Goal: Task Accomplishment & Management: Manage account settings

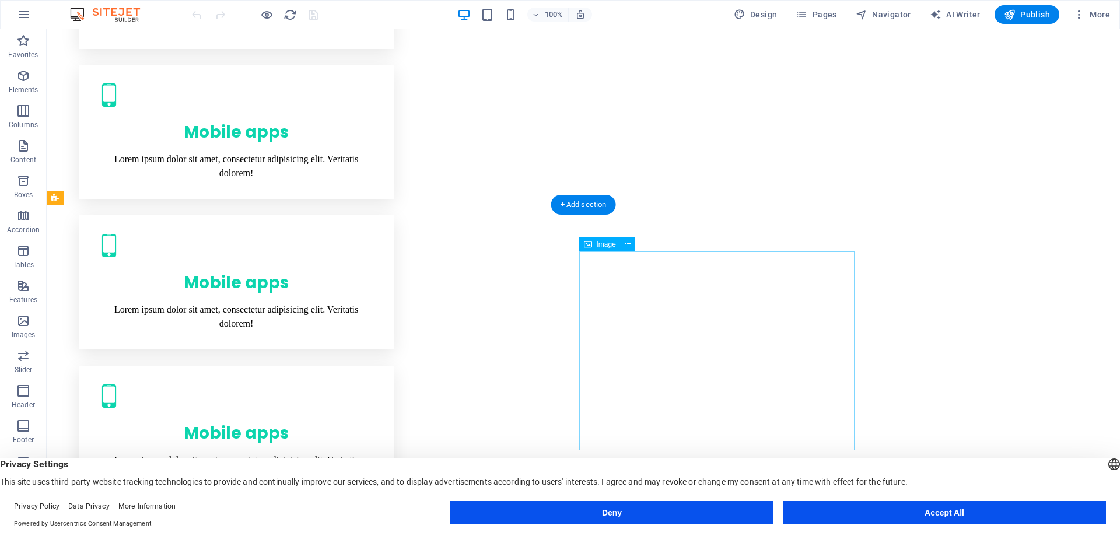
scroll to position [1866, 0]
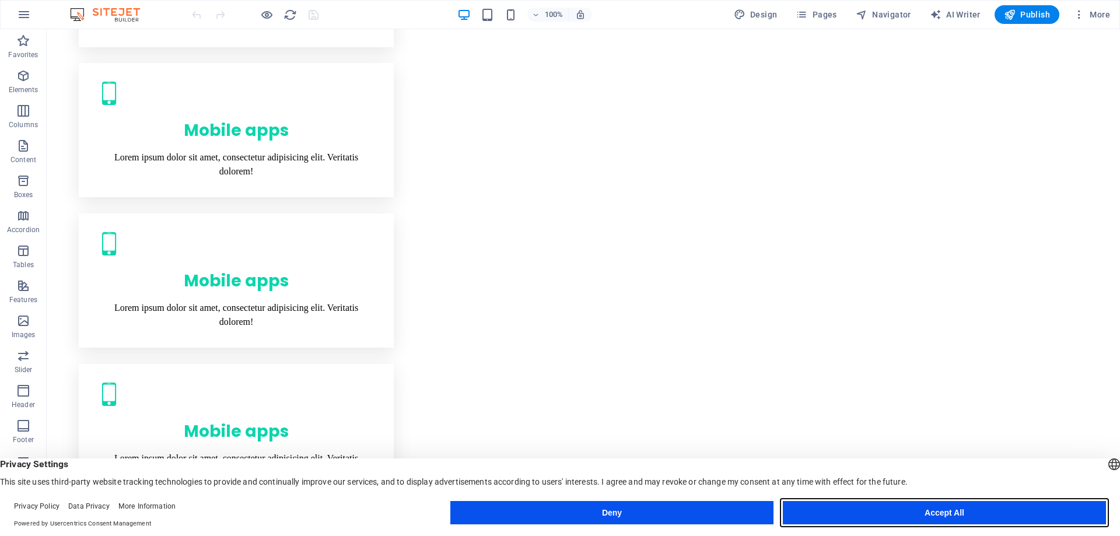
click at [846, 513] on button "Accept All" at bounding box center [944, 512] width 323 height 23
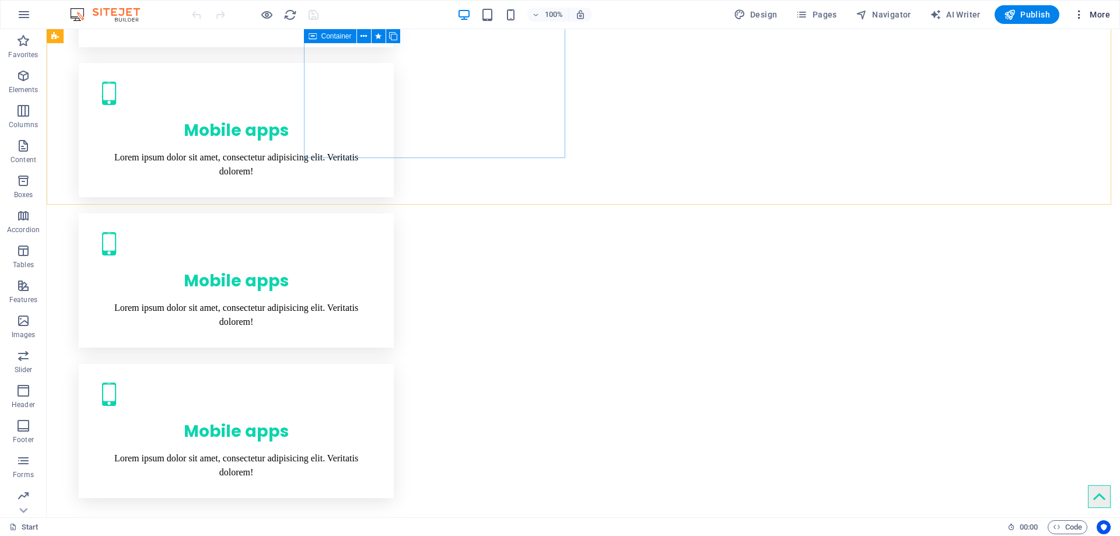
click at [1097, 10] on span "More" at bounding box center [1091, 15] width 37 height 12
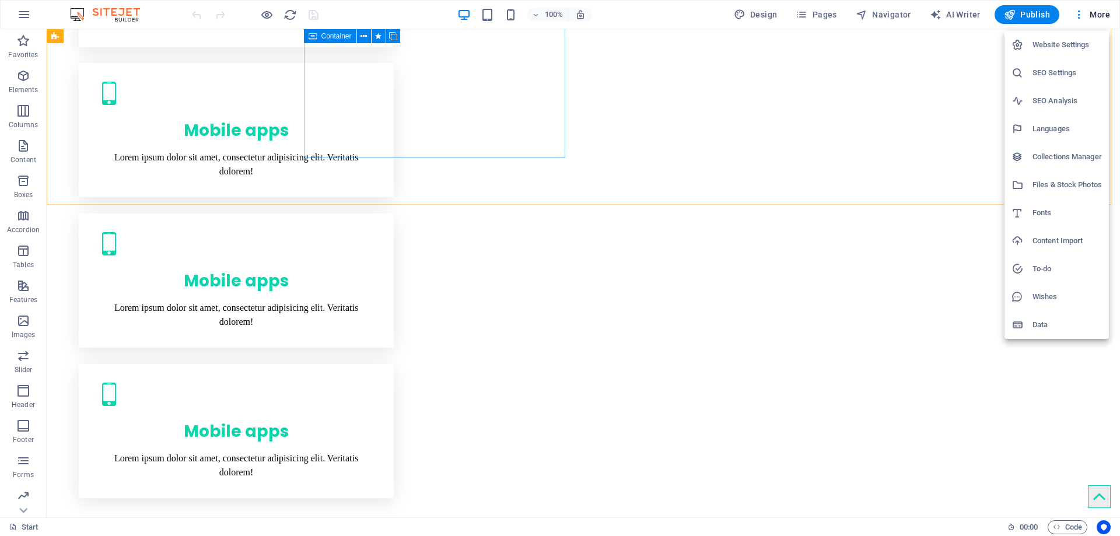
click at [1059, 66] on h6 "SEO Settings" at bounding box center [1066, 73] width 69 height 14
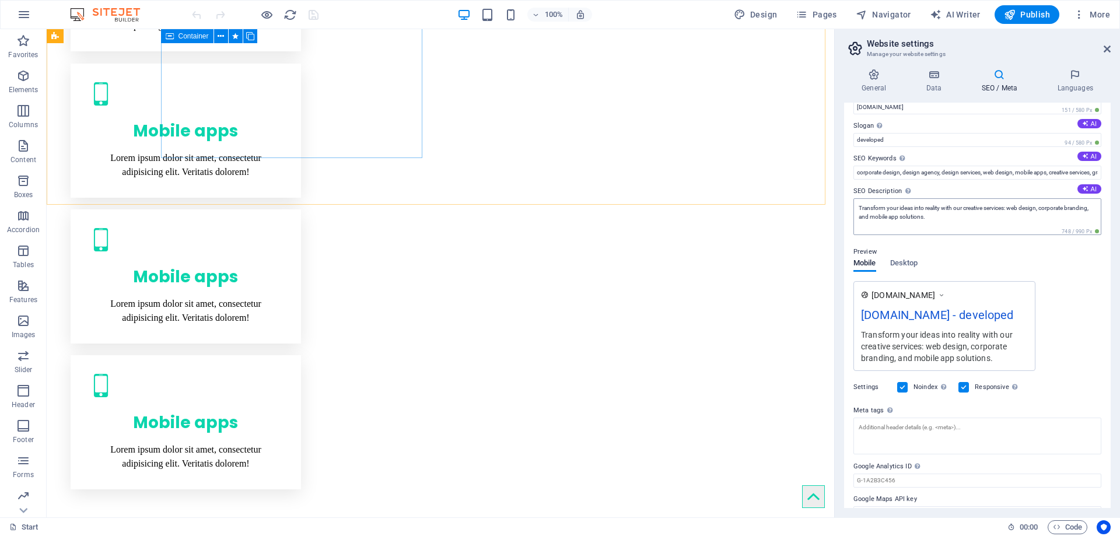
scroll to position [47, 0]
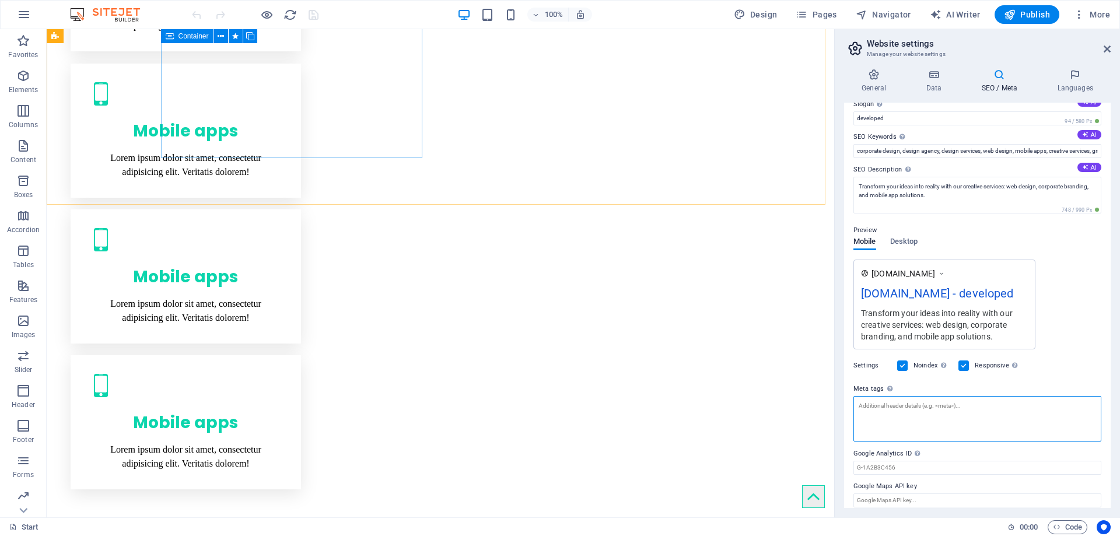
click at [905, 402] on textarea "Meta tags Enter HTML code here that will be placed inside the tags of your webs…" at bounding box center [977, 418] width 248 height 45
drag, startPoint x: 1014, startPoint y: 294, endPoint x: 958, endPoint y: 294, distance: 55.4
click at [958, 294] on div "[DOMAIN_NAME] - developed" at bounding box center [944, 296] width 167 height 23
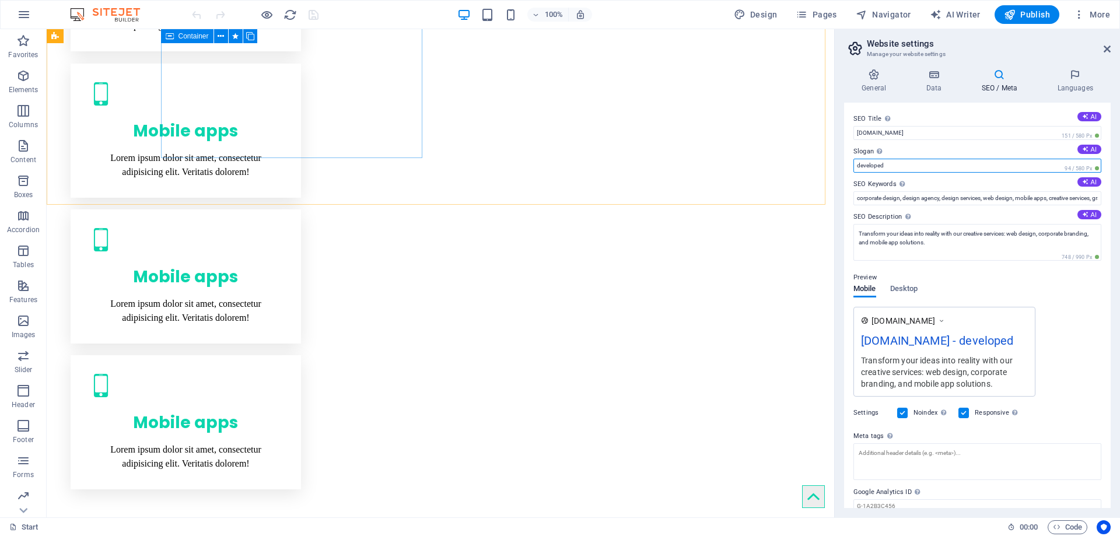
drag, startPoint x: 895, startPoint y: 166, endPoint x: 844, endPoint y: 170, distance: 50.9
click at [844, 170] on div "SEO Title The title of your website - make it something that stands out in sear…" at bounding box center [977, 305] width 267 height 405
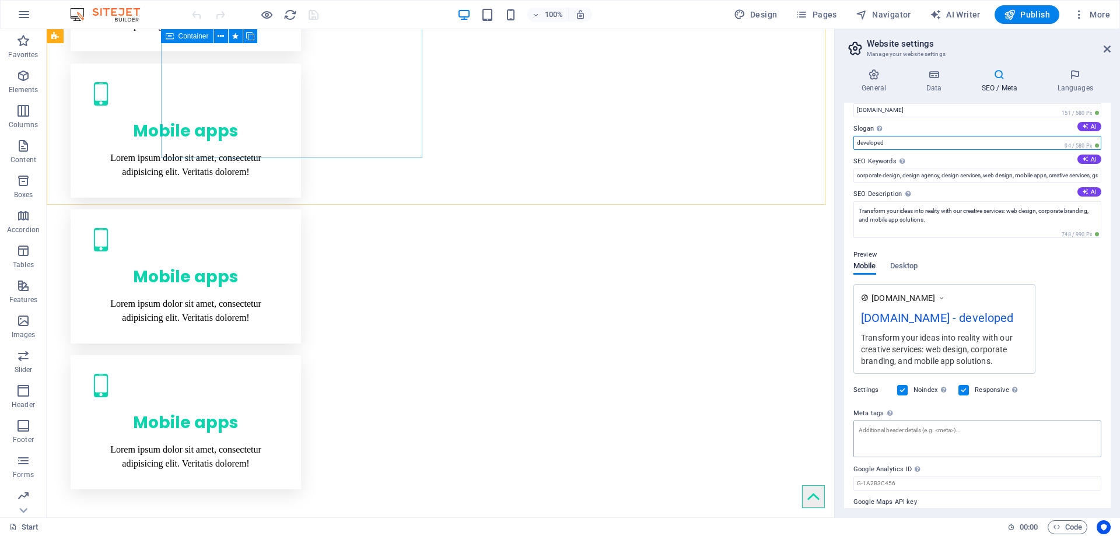
scroll to position [47, 0]
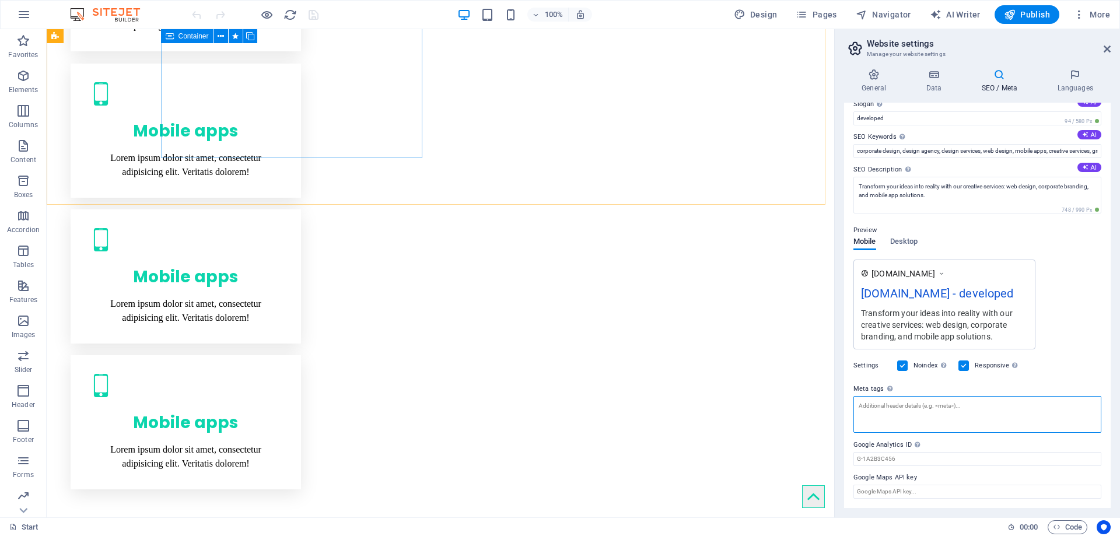
click at [877, 415] on textarea "Meta tags Enter HTML code here that will be placed inside the tags of your webs…" at bounding box center [977, 414] width 248 height 37
paste textarea "developed"
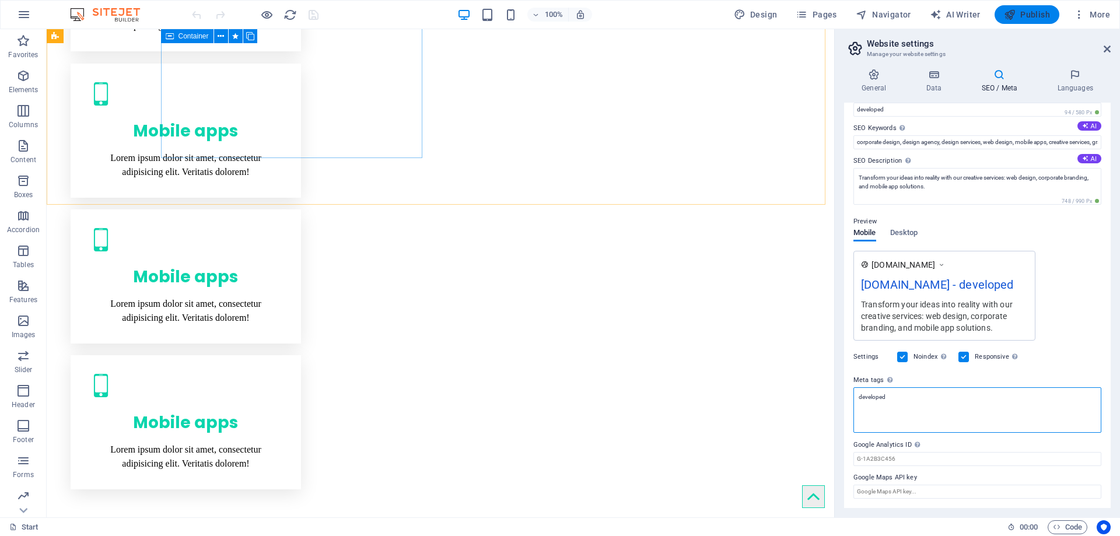
type textarea "developed"
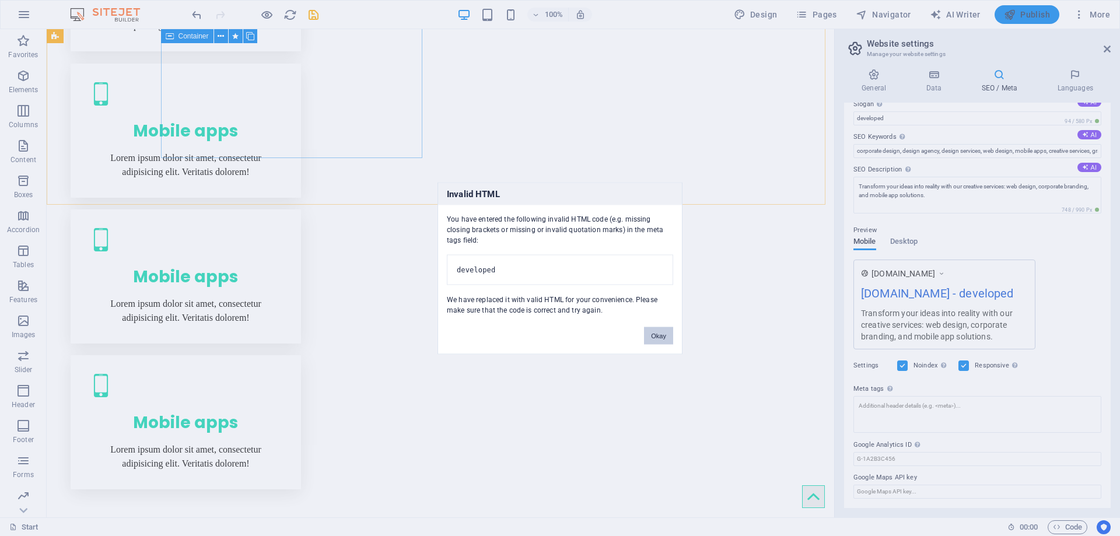
click at [1029, 17] on body "[DOMAIN_NAME] Start (en) Favorites Elements Columns Content Boxes Accordion Tab…" at bounding box center [560, 268] width 1120 height 536
click at [659, 344] on button "Okay" at bounding box center [658, 335] width 29 height 17
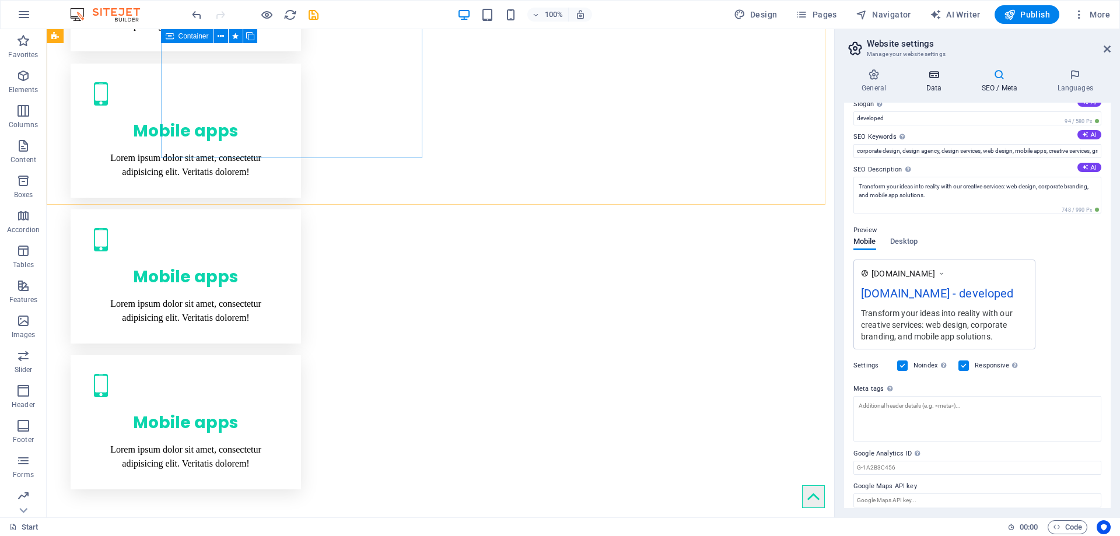
click at [936, 81] on h4 "Data" at bounding box center [935, 81] width 55 height 24
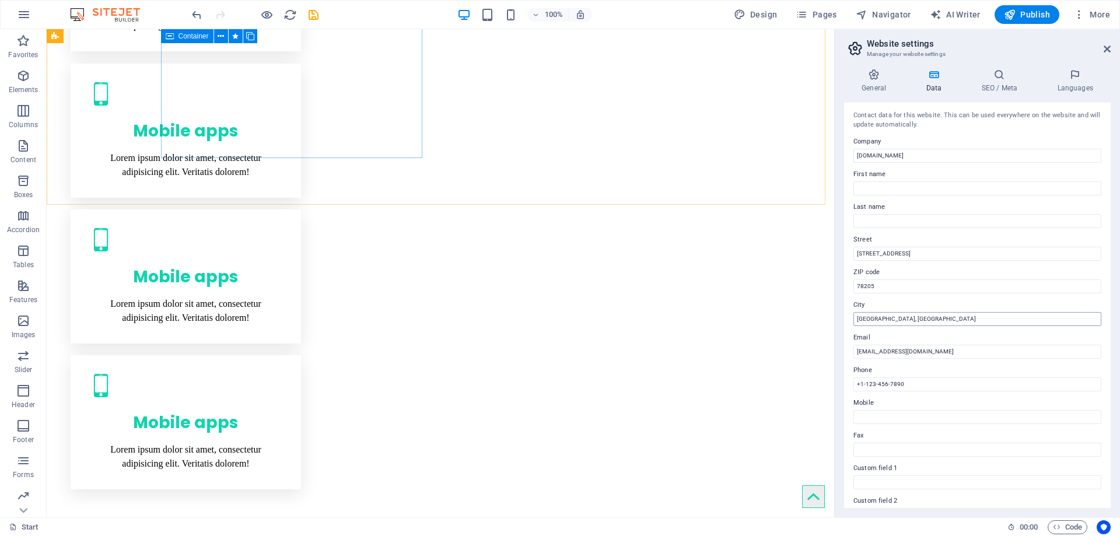
scroll to position [0, 0]
drag, startPoint x: 904, startPoint y: 317, endPoint x: 847, endPoint y: 319, distance: 57.2
click at [847, 319] on div "Contact data for this website. This can be used everywhere on the website and w…" at bounding box center [977, 305] width 267 height 405
type input "R"
type input "[GEOGRAPHIC_DATA]"
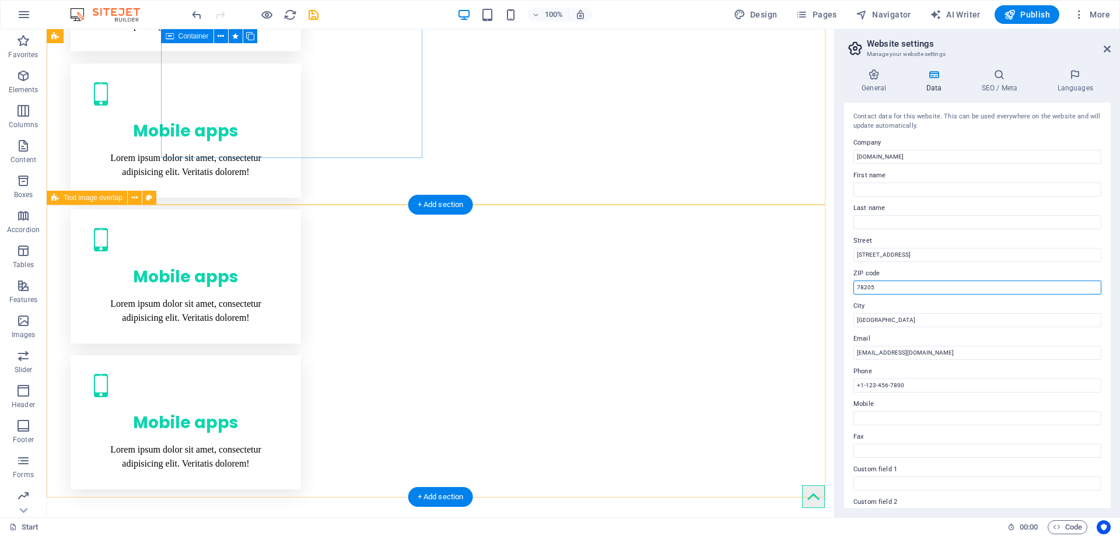
drag, startPoint x: 936, startPoint y: 318, endPoint x: 805, endPoint y: 290, distance: 133.0
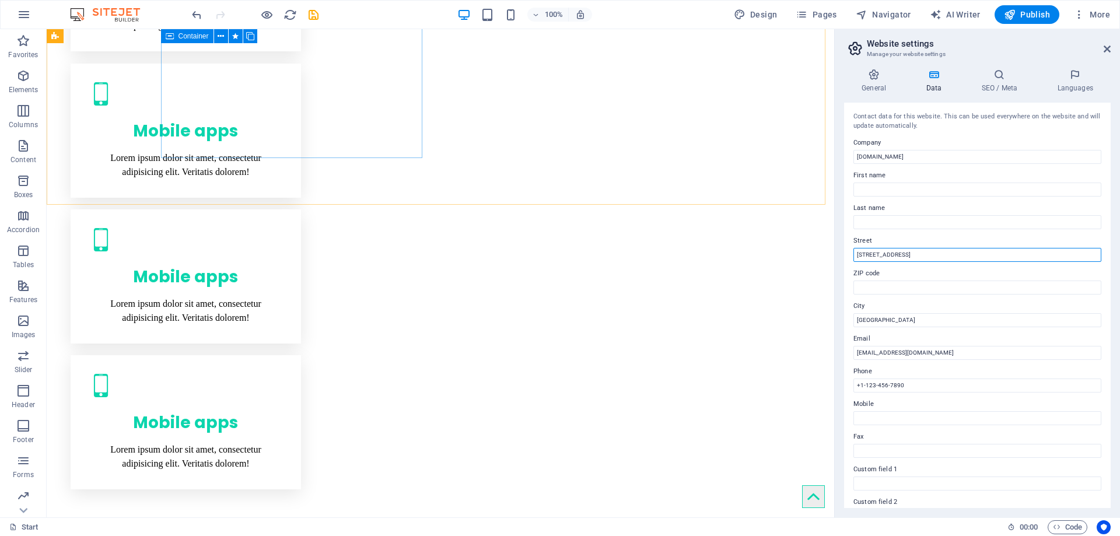
drag, startPoint x: 905, startPoint y: 256, endPoint x: 850, endPoint y: 254, distance: 54.9
click at [850, 254] on div "Contact data for this website. This can be used everywhere on the website and w…" at bounding box center [977, 305] width 267 height 405
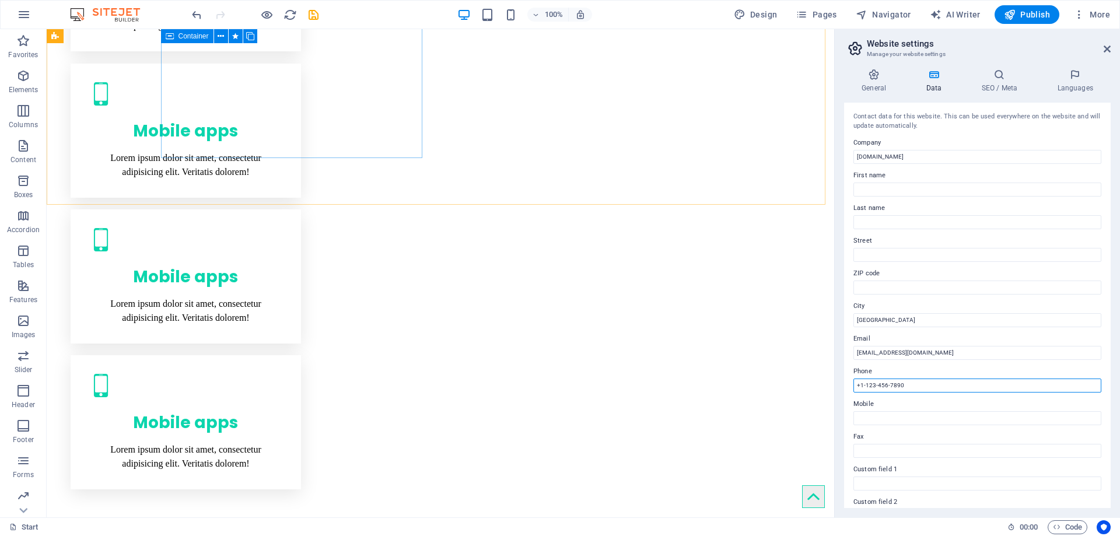
drag, startPoint x: 912, startPoint y: 387, endPoint x: 852, endPoint y: 386, distance: 60.7
click at [852, 386] on div "Contact data for this website. This can be used everywhere on the website and w…" at bounding box center [977, 305] width 267 height 405
click at [876, 81] on h4 "General" at bounding box center [876, 81] width 64 height 24
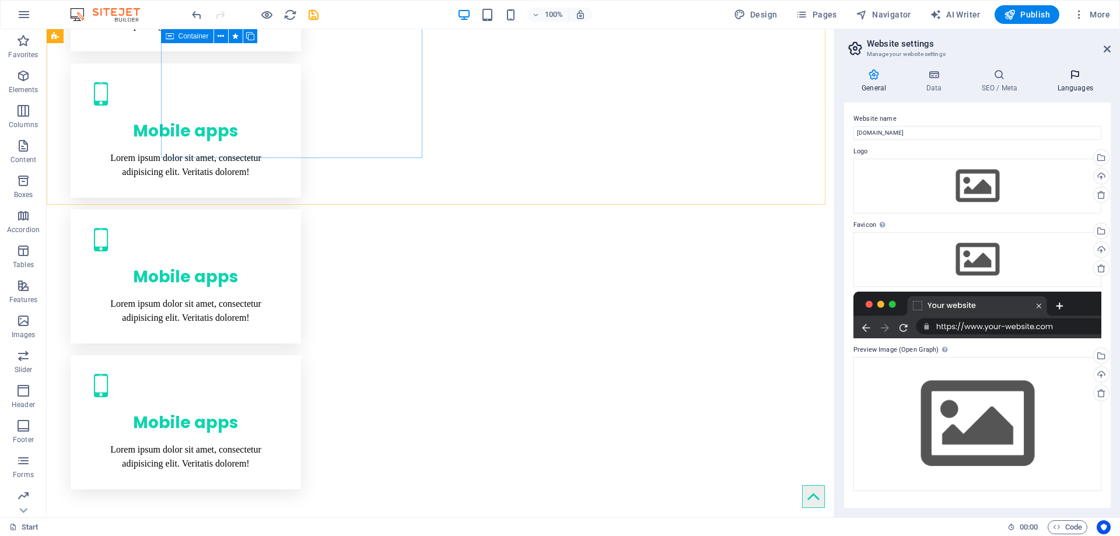
click at [1069, 72] on icon at bounding box center [1074, 75] width 71 height 12
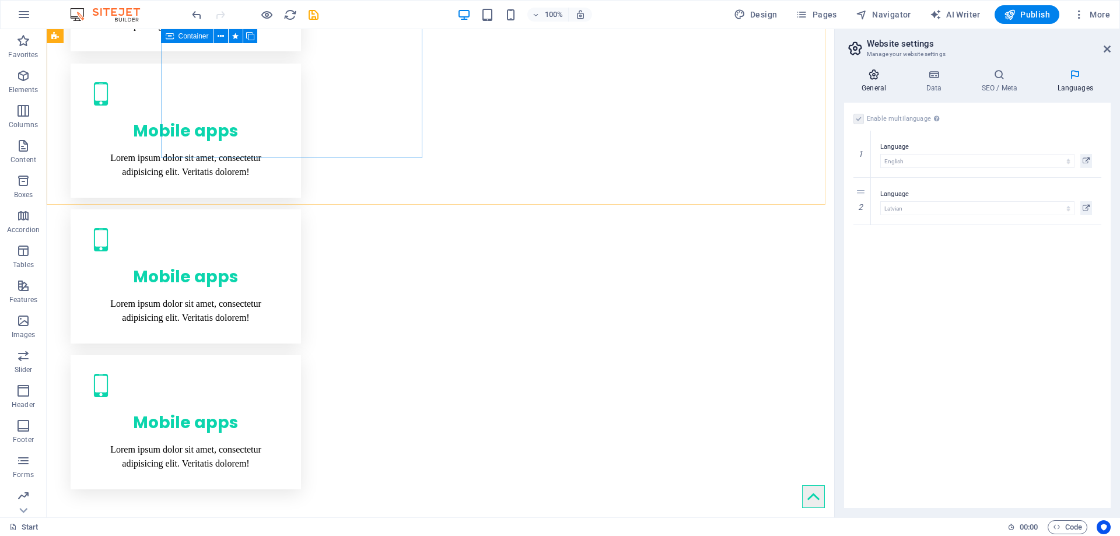
click at [877, 76] on icon at bounding box center [873, 75] width 59 height 12
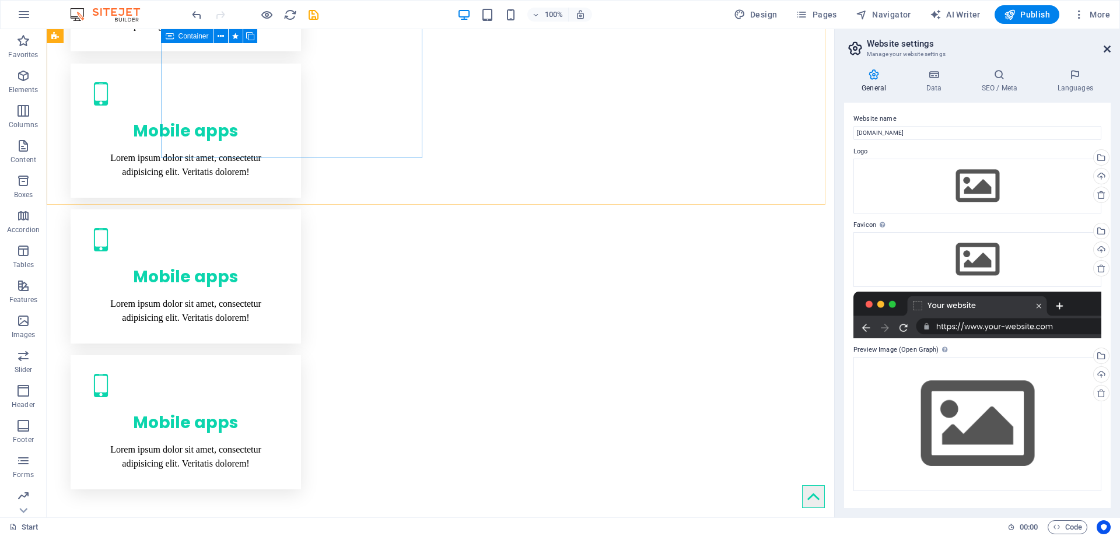
click at [1106, 47] on icon at bounding box center [1107, 48] width 7 height 9
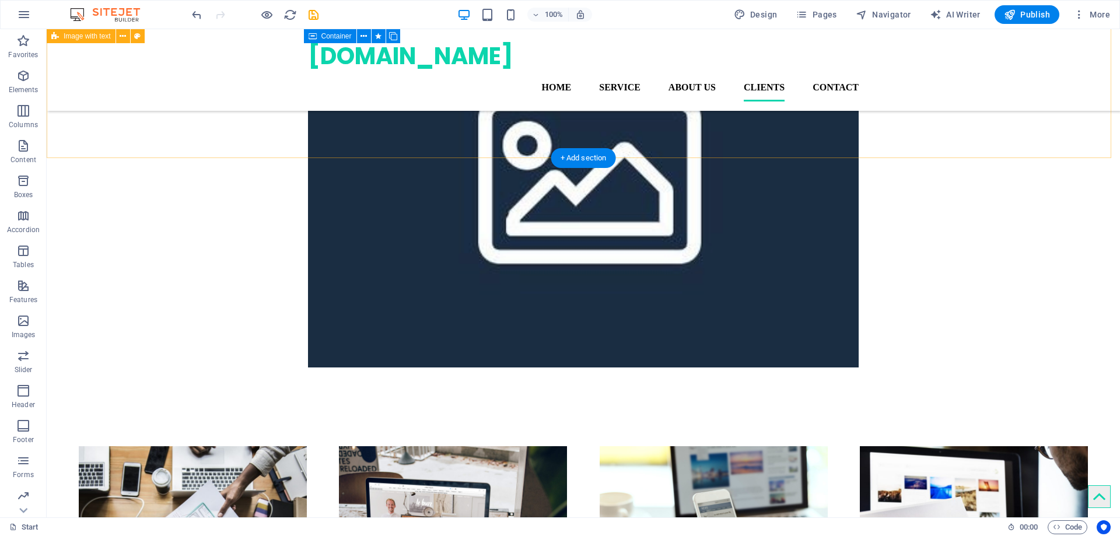
scroll to position [4019, 0]
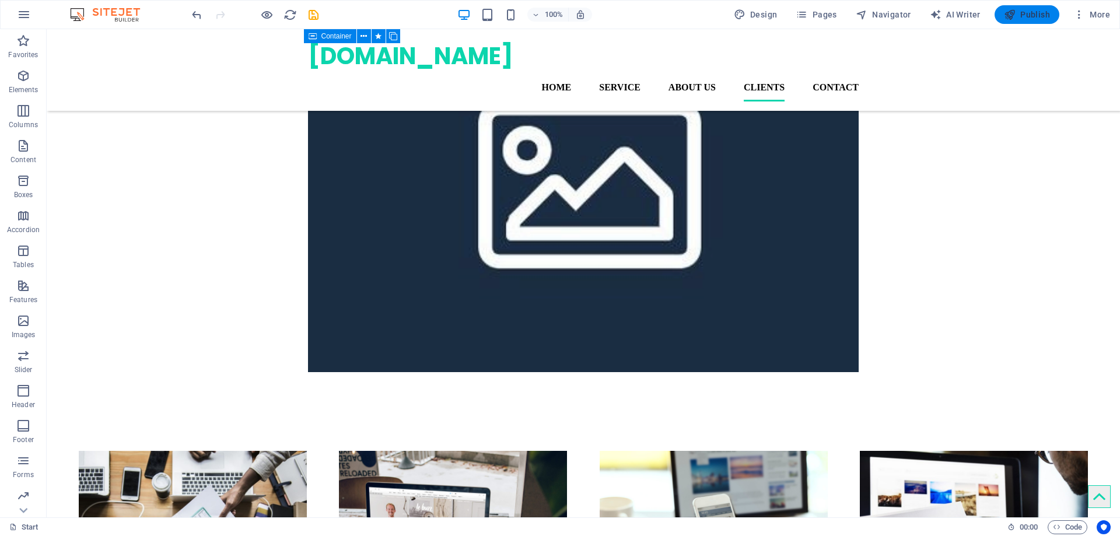
click at [1014, 17] on icon "button" at bounding box center [1010, 15] width 12 height 12
